Goal: Check status: Check status

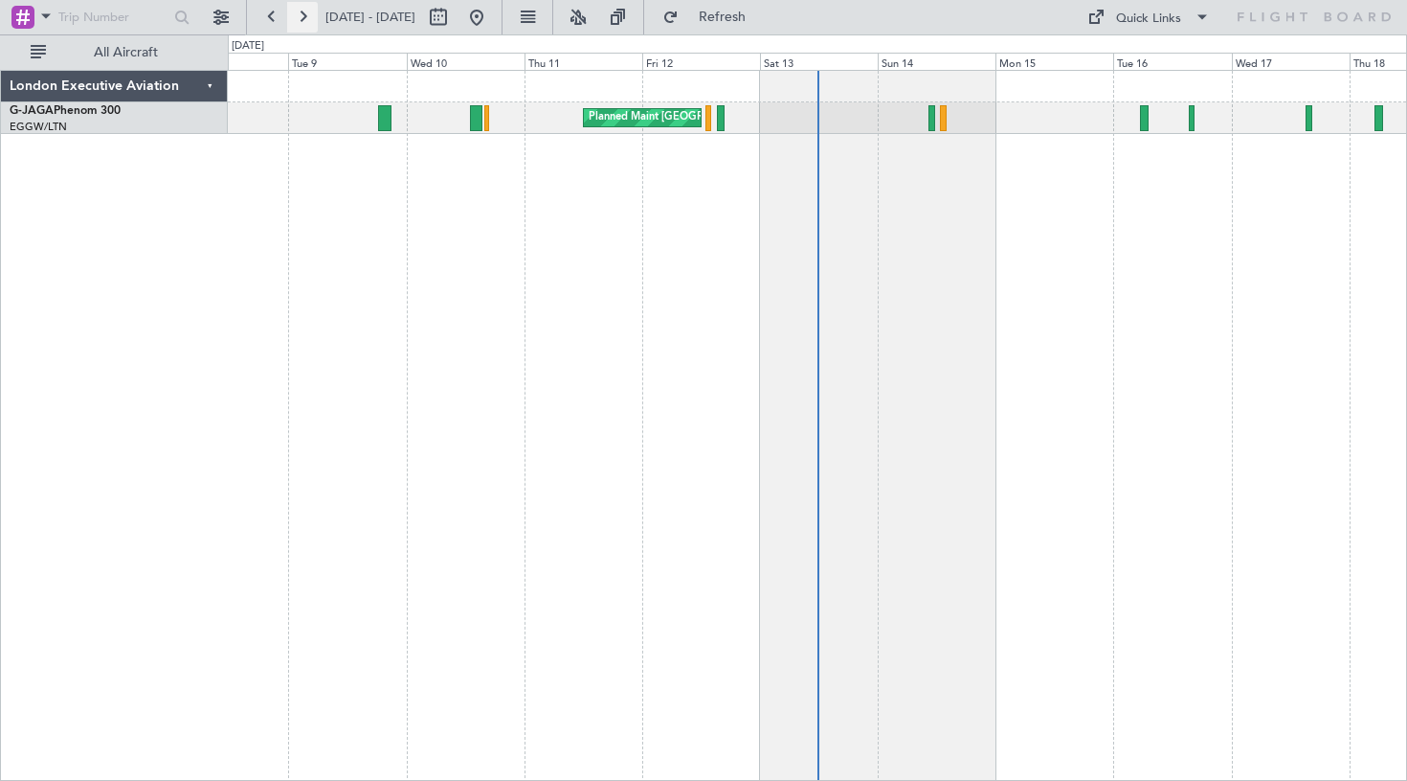
click at [300, 16] on button at bounding box center [302, 17] width 31 height 31
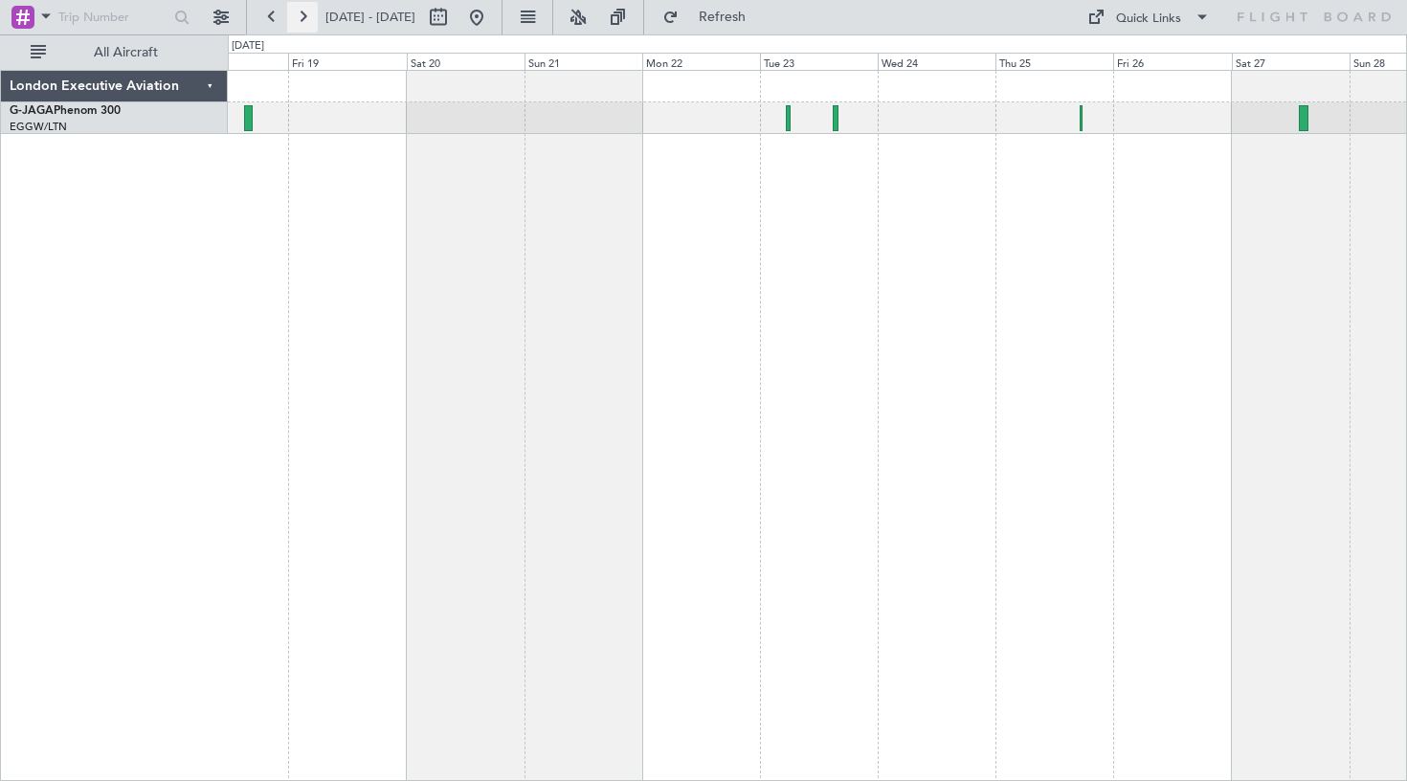
click at [304, 18] on button at bounding box center [302, 17] width 31 height 31
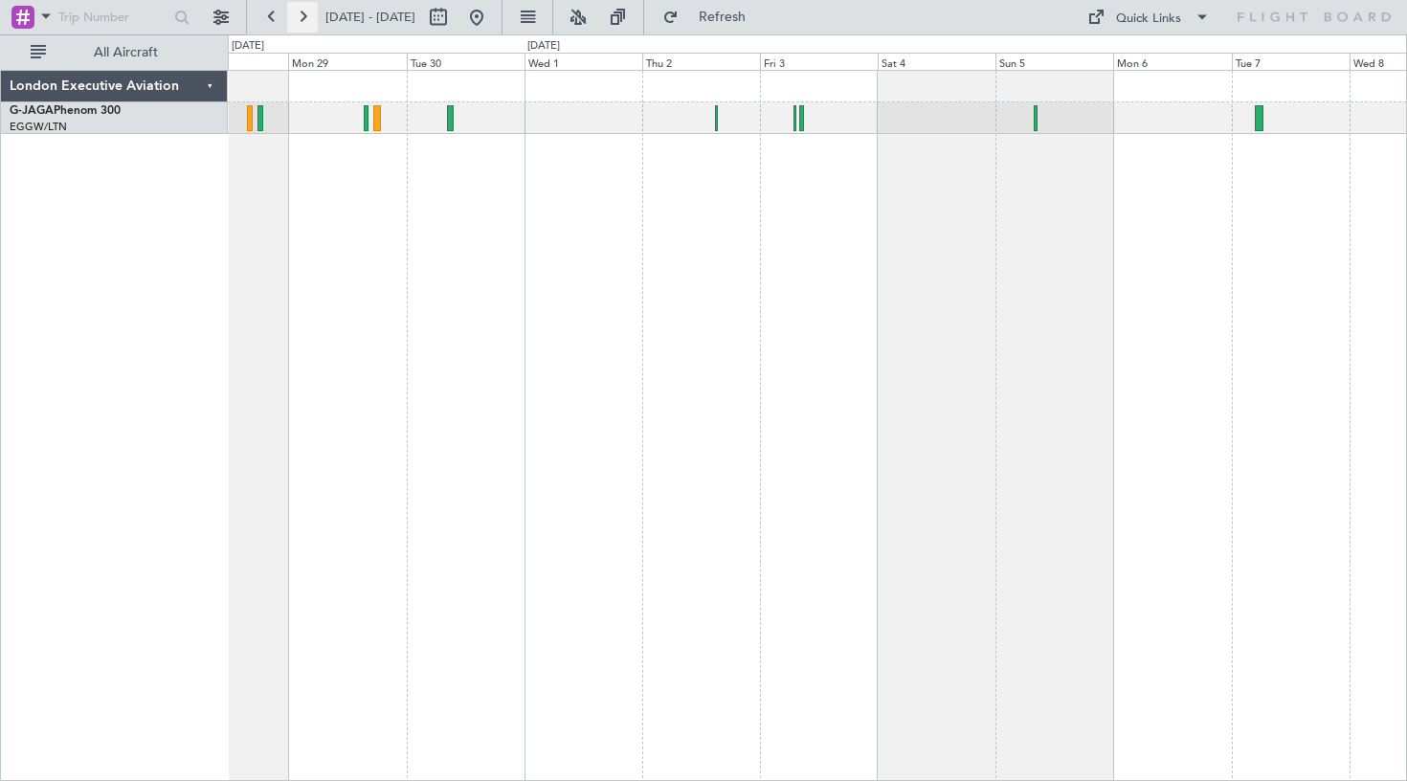
click at [304, 19] on button at bounding box center [302, 17] width 31 height 31
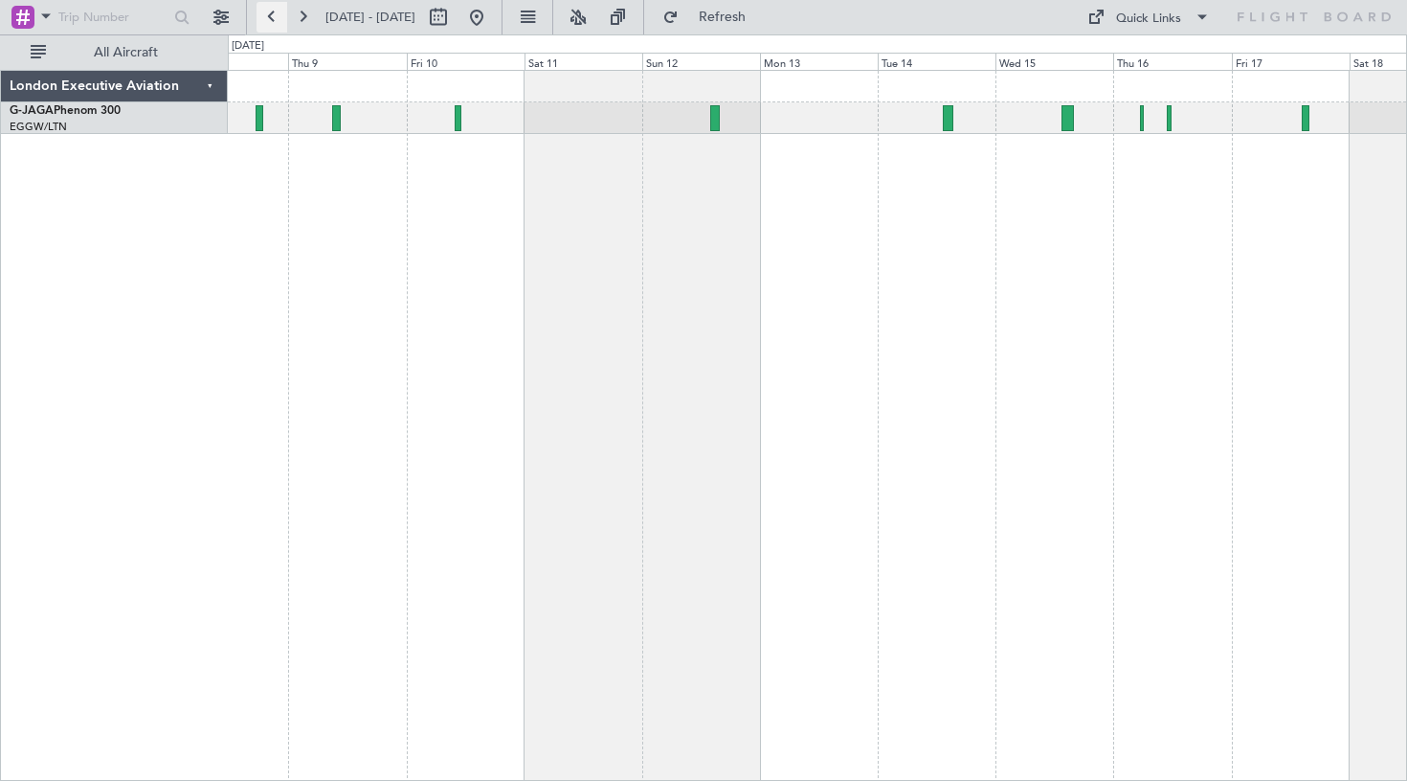
click at [272, 15] on button at bounding box center [271, 17] width 31 height 31
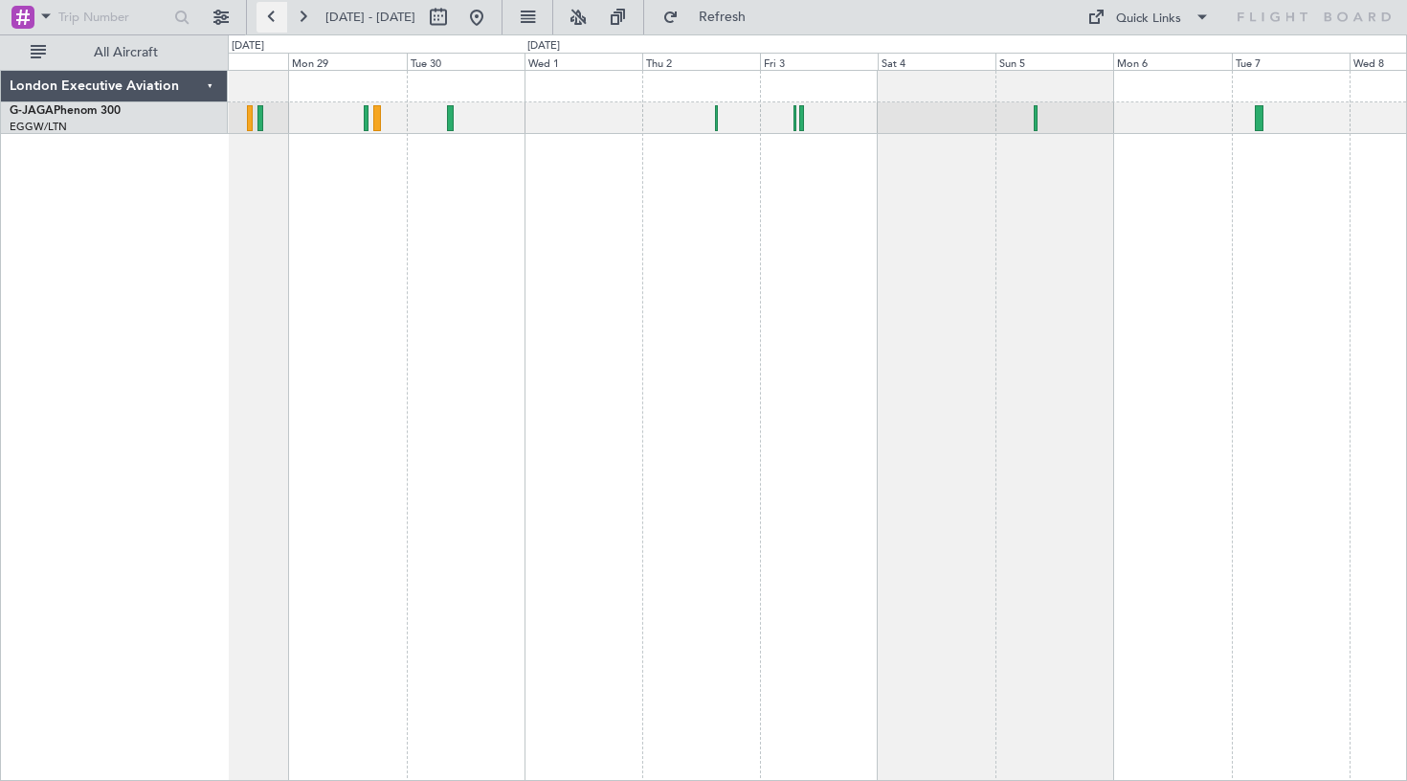
click at [272, 15] on button at bounding box center [271, 17] width 31 height 31
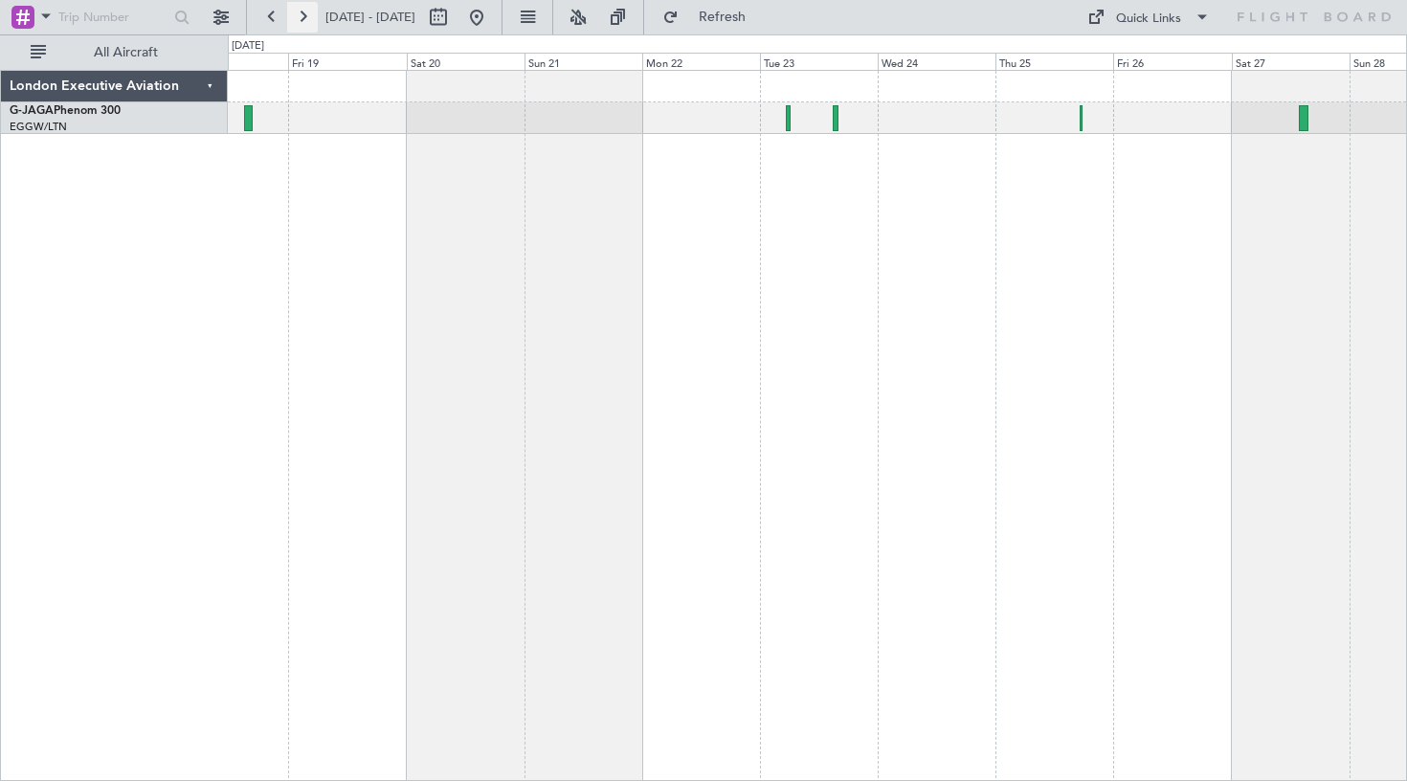
click at [304, 11] on button at bounding box center [302, 17] width 31 height 31
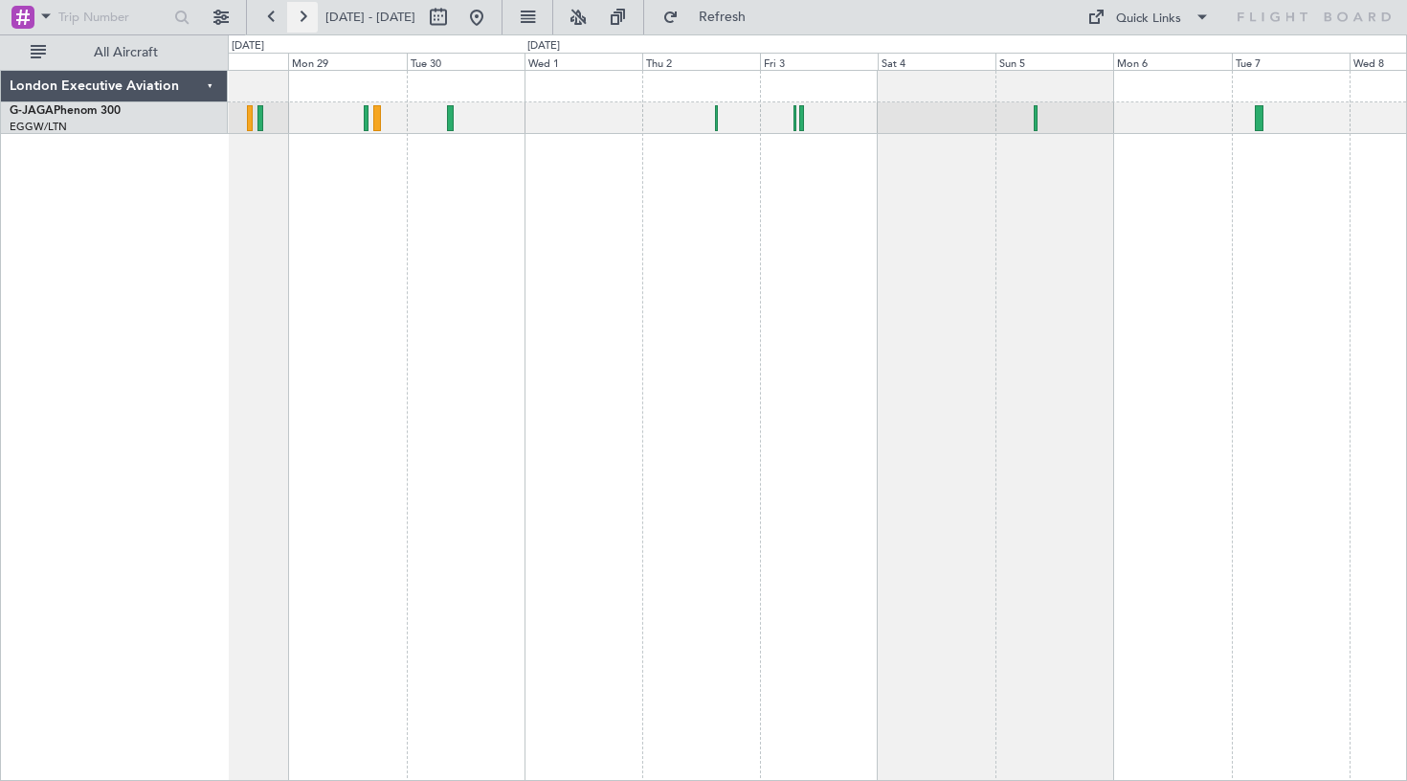
click at [307, 14] on button at bounding box center [302, 17] width 31 height 31
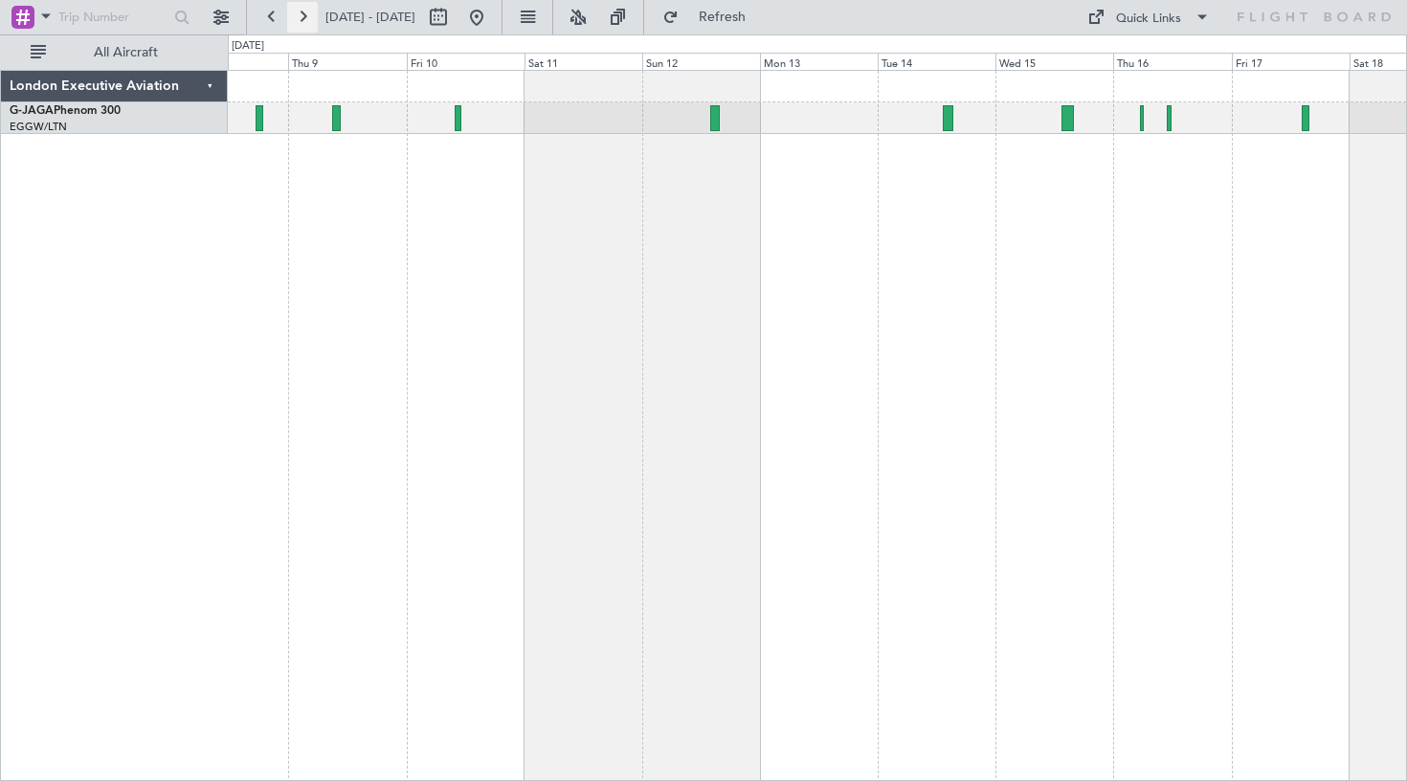
click at [306, 16] on button at bounding box center [302, 17] width 31 height 31
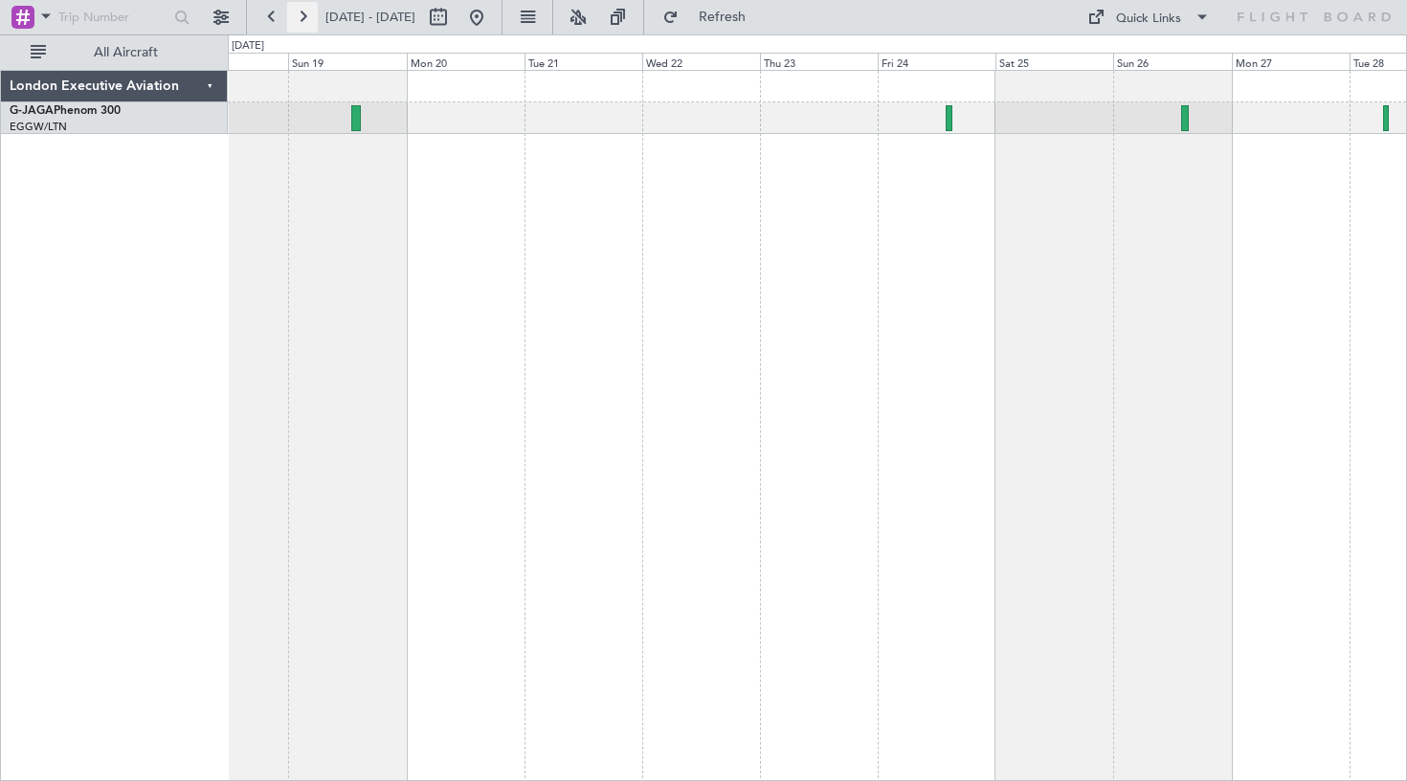
click at [303, 19] on button at bounding box center [302, 17] width 31 height 31
